Goal: Check status: Check status

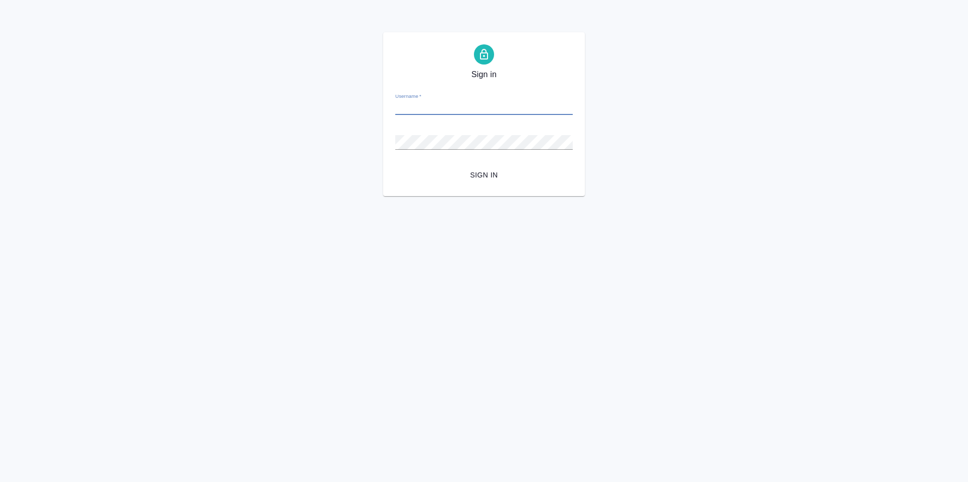
click at [414, 98] on div "Username   *" at bounding box center [483, 104] width 177 height 22
click at [417, 107] on input "Username   *" at bounding box center [483, 108] width 177 height 14
type input "k.antonova@awatera.com"
click at [395, 166] on button "Sign in" at bounding box center [483, 175] width 177 height 19
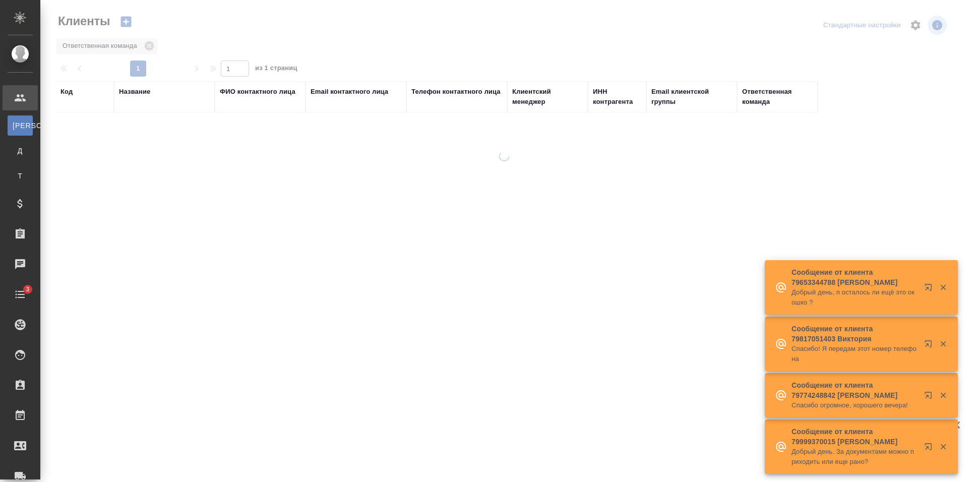
select select "RU"
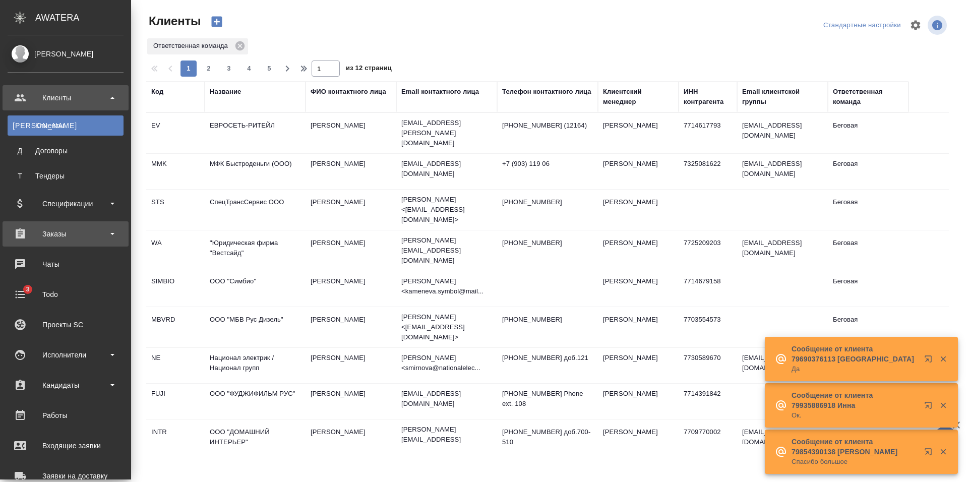
click at [50, 231] on div "Заказы" at bounding box center [66, 233] width 116 height 15
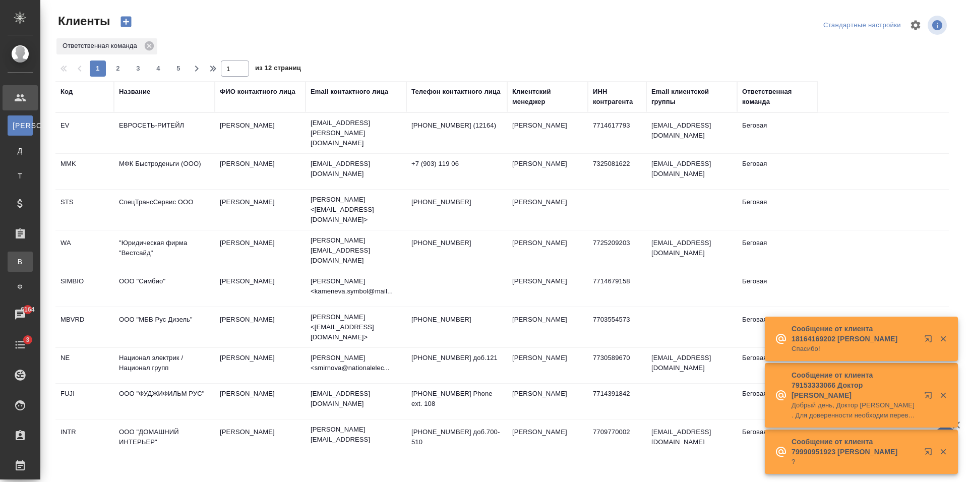
click at [33, 267] on link "В Все заказы" at bounding box center [20, 262] width 25 height 20
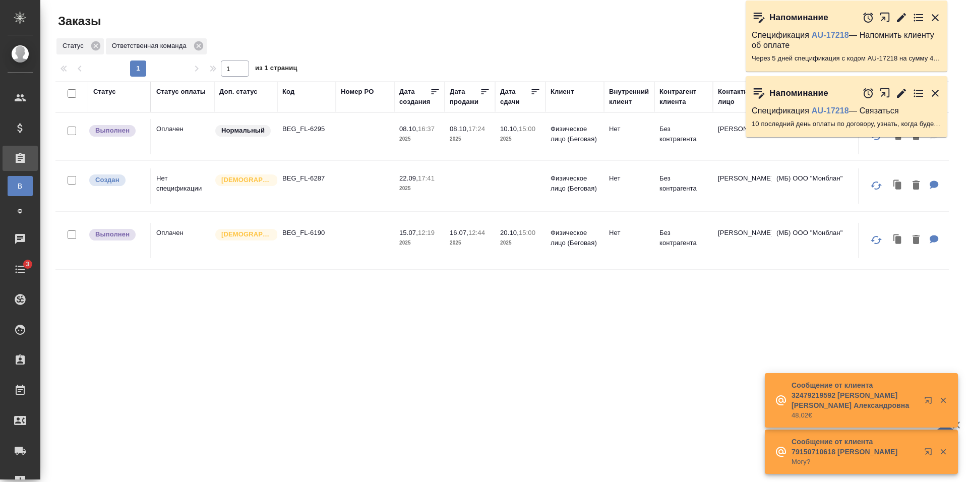
click at [328, 140] on td "BEG_FL-6295" at bounding box center [306, 136] width 58 height 35
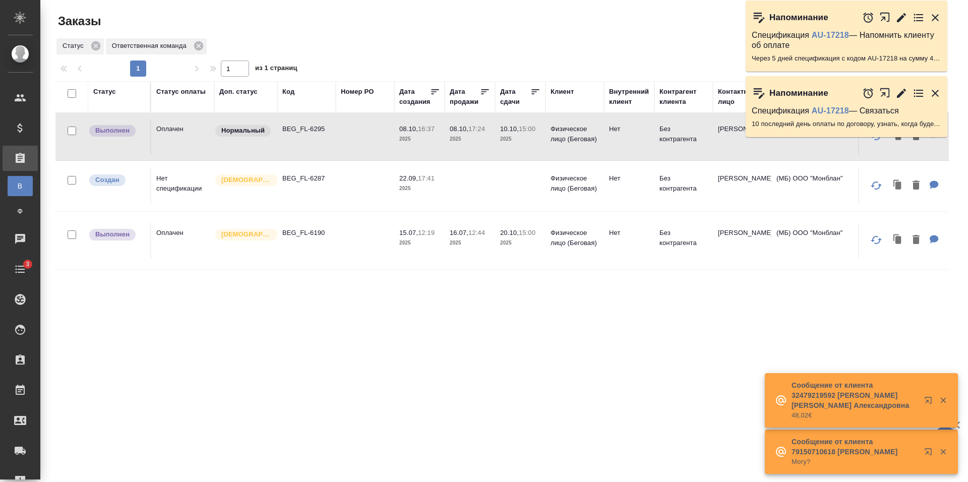
click at [328, 140] on td "BEG_FL-6295" at bounding box center [306, 136] width 58 height 35
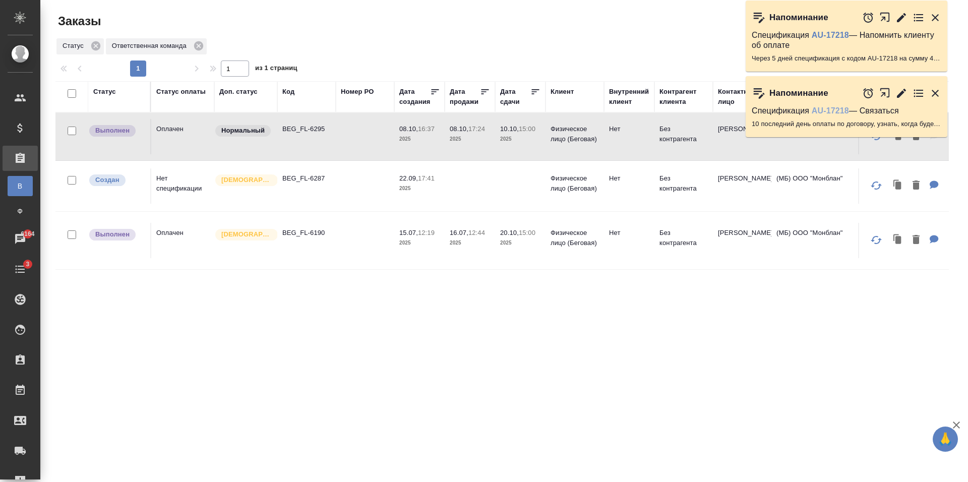
click at [838, 114] on link "AU-17218" at bounding box center [830, 110] width 37 height 9
click at [535, 67] on div "1 1 из 1 страниц" at bounding box center [505, 68] width 901 height 16
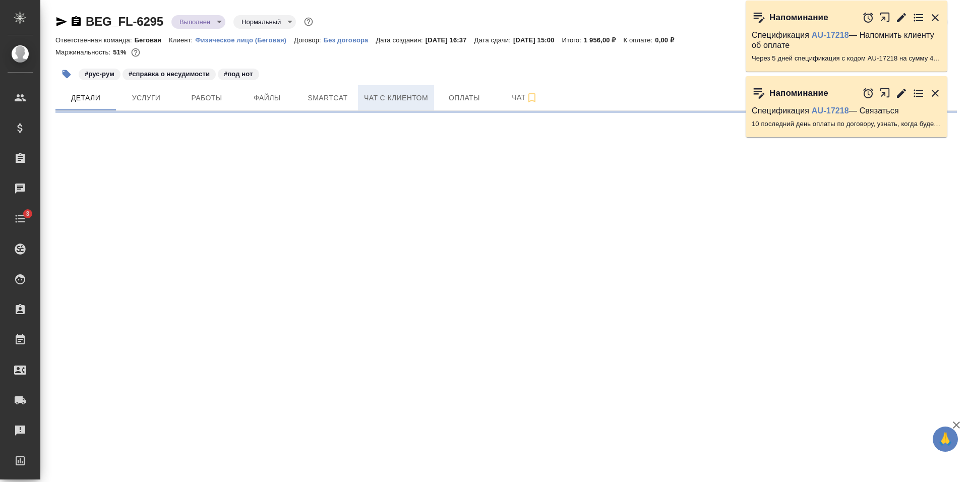
select select "RU"
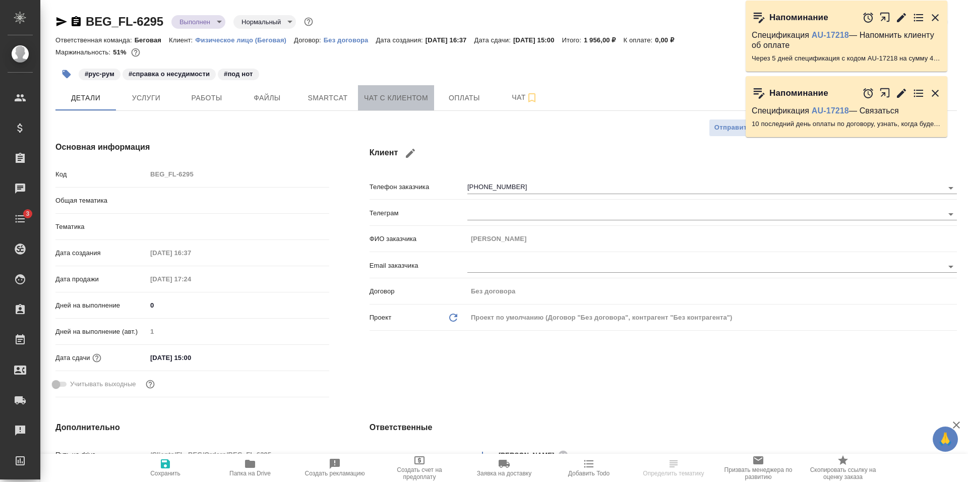
click at [399, 101] on span "Чат с клиентом" at bounding box center [396, 98] width 64 height 13
type textarea "x"
